Goal: Find contact information: Find contact information

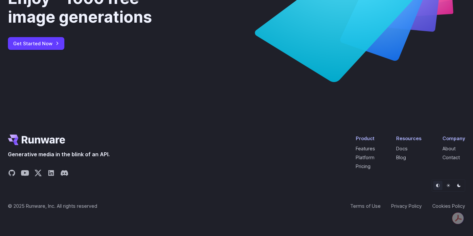
scroll to position [2529, 0]
click at [451, 157] on link "Contact" at bounding box center [450, 158] width 17 height 6
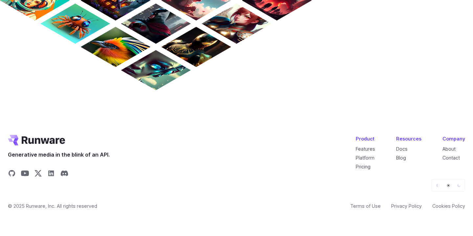
scroll to position [607, 0]
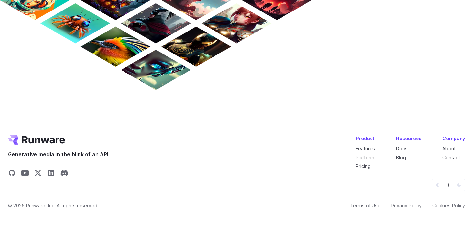
click at [93, 155] on span "Generative media in the blink of an API." at bounding box center [59, 154] width 102 height 9
click at [149, 151] on div "Generative media in the blink of an API. Product Features Platform Pricing Reso…" at bounding box center [236, 157] width 457 height 45
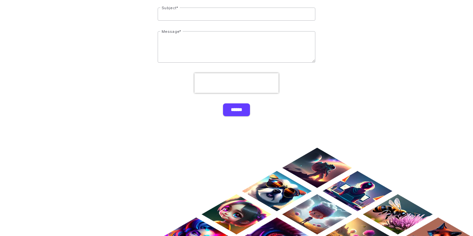
scroll to position [0, 0]
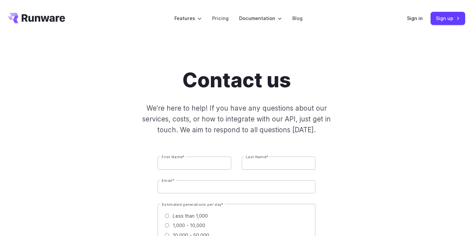
click at [39, 22] on icon "Go to /" at bounding box center [36, 18] width 57 height 11
